Goal: Task Accomplishment & Management: Use online tool/utility

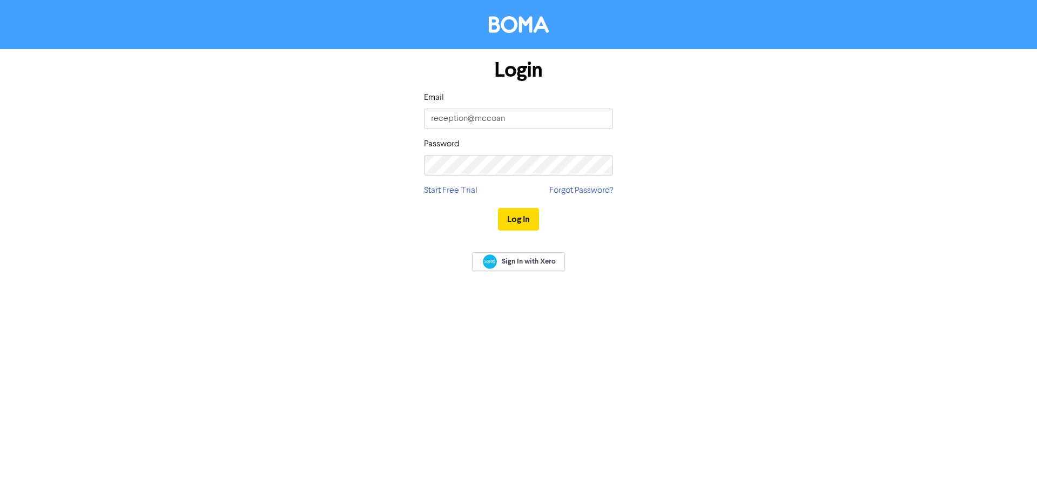
drag, startPoint x: 534, startPoint y: 121, endPoint x: 407, endPoint y: 121, distance: 127.4
click at [407, 121] on div "Login Email reception@mccoan Password Start Free Trial Forgot Password? Log In" at bounding box center [518, 145] width 615 height 192
type input "[PERSON_NAME][EMAIL_ADDRESS][DOMAIN_NAME]"
click at [458, 154] on div "Password" at bounding box center [518, 157] width 189 height 38
click at [498, 208] on button "Log In" at bounding box center [518, 219] width 41 height 23
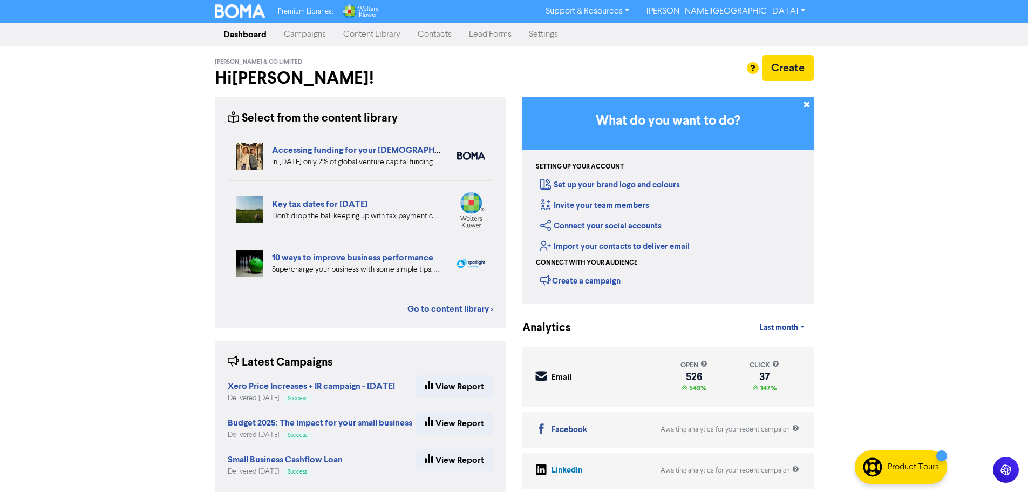
click at [418, 40] on link "Contacts" at bounding box center [434, 35] width 51 height 22
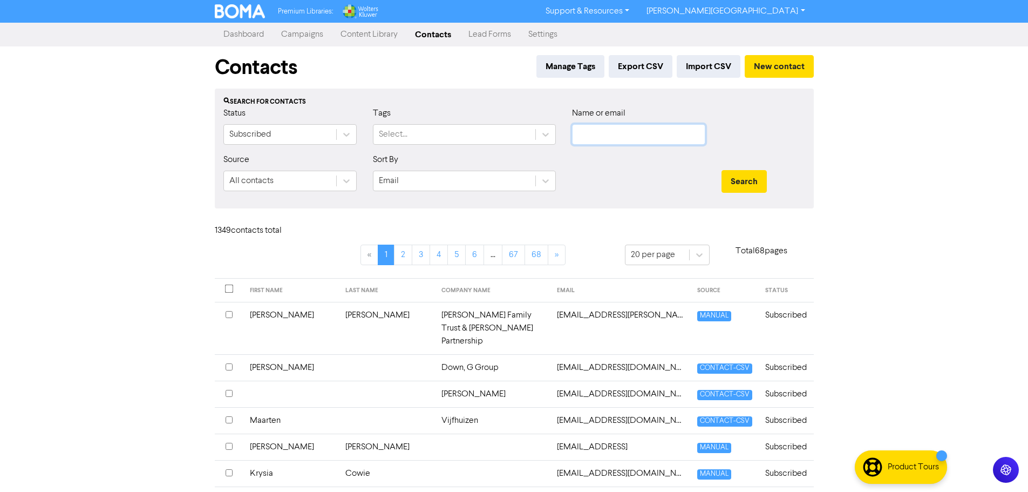
click at [654, 137] on input "text" at bounding box center [638, 134] width 133 height 21
click at [722, 170] on button "Search" at bounding box center [744, 181] width 45 height 23
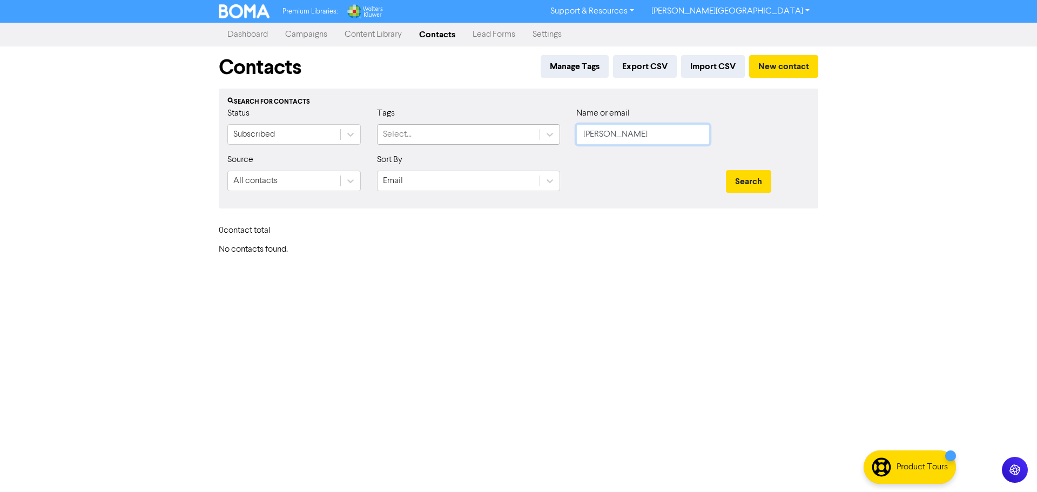
click at [458, 146] on div "Status Subscribed Tags Select... Name or email [PERSON_NAME]" at bounding box center [518, 130] width 598 height 46
type input "[PERSON_NAME]"
click at [726, 170] on button "Search" at bounding box center [748, 181] width 45 height 23
